Goal: Check status: Check status

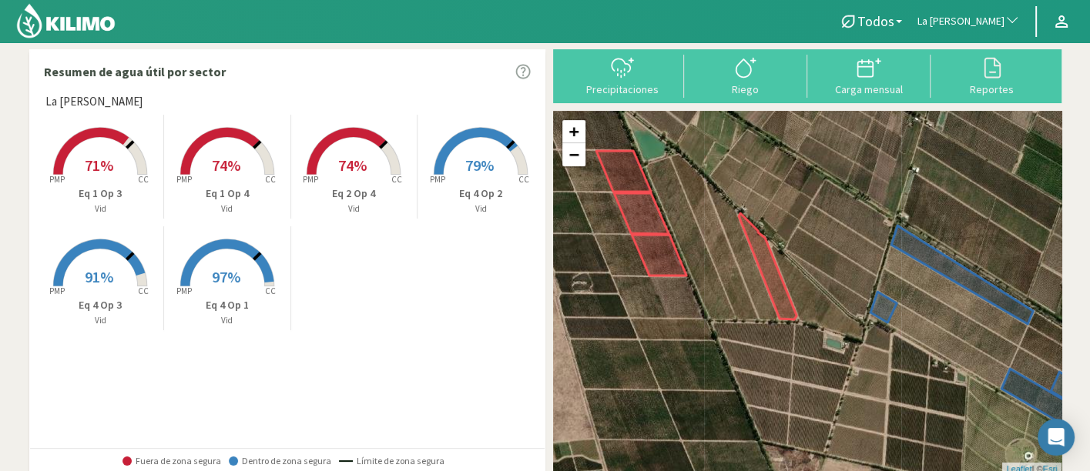
click at [332, 188] on p "Eq 2 Op 4" at bounding box center [354, 194] width 126 height 16
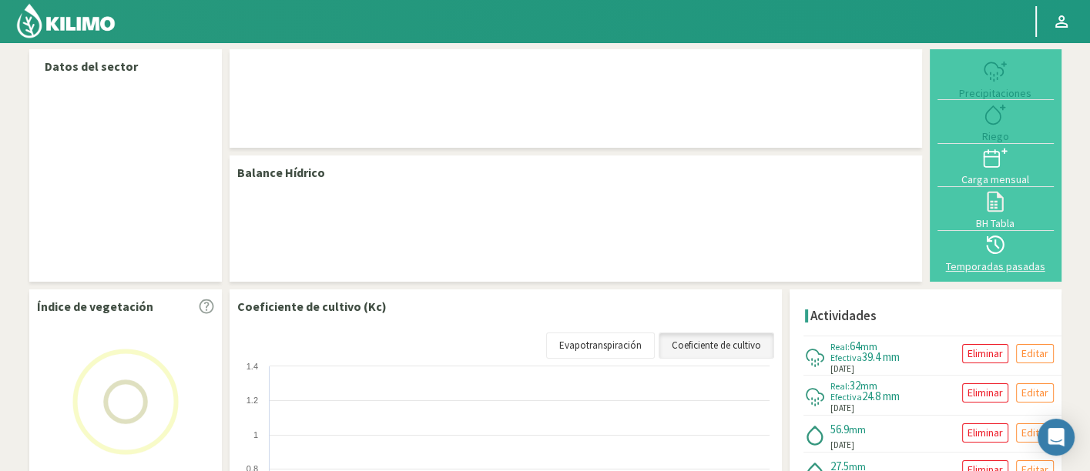
click at [979, 246] on div at bounding box center [995, 245] width 107 height 25
